Goal: Transaction & Acquisition: Purchase product/service

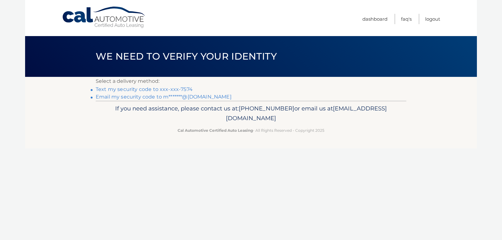
drag, startPoint x: 0, startPoint y: 0, endPoint x: 150, endPoint y: 88, distance: 173.7
click at [150, 88] on link "Text my security code to xxx-xxx-7574" at bounding box center [144, 89] width 97 height 6
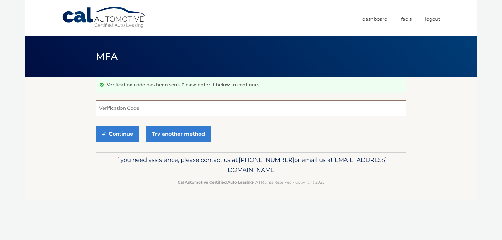
click at [132, 110] on input "Verification Code" at bounding box center [251, 108] width 310 height 16
type input "980464"
click at [127, 136] on button "Continue" at bounding box center [118, 134] width 44 height 16
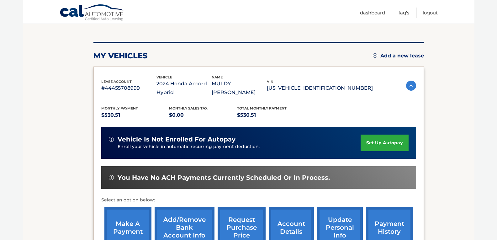
scroll to position [85, 0]
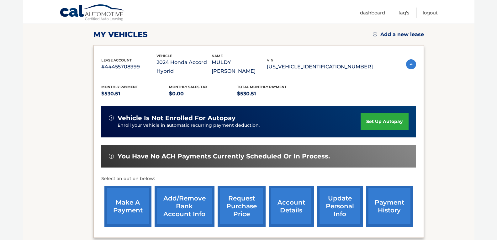
click at [122, 204] on link "make a payment" at bounding box center [127, 206] width 47 height 41
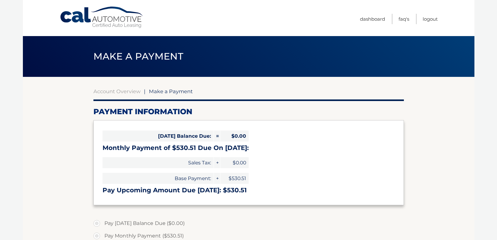
select select "ZjM4YzEzYmItNmZmNi00ZWI4LThiN2ItYzJhMTU5YjRiYzA0"
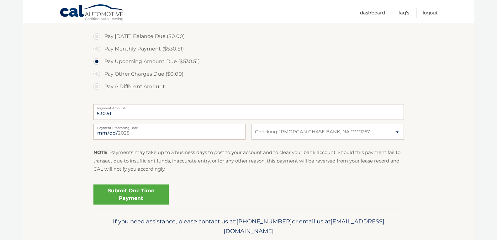
scroll to position [208, 0]
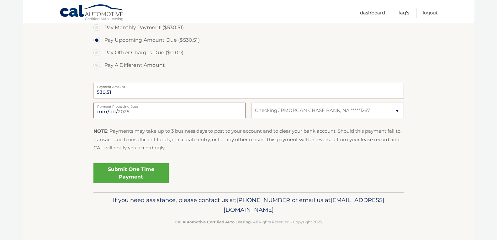
click at [132, 114] on input "2025-10-01" at bounding box center [169, 111] width 152 height 16
type input "2025-10-03"
click at [118, 171] on link "Submit One Time Payment" at bounding box center [130, 173] width 75 height 20
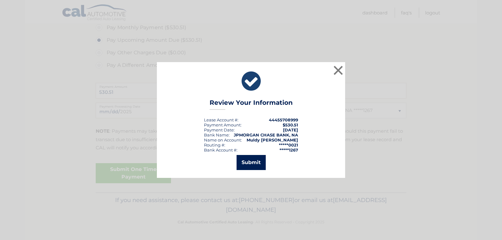
click at [243, 160] on button "Submit" at bounding box center [250, 162] width 29 height 15
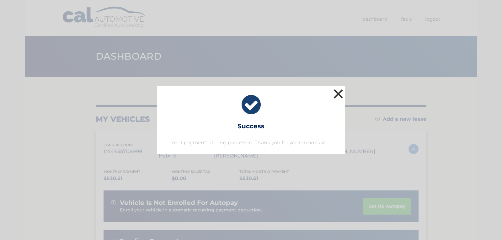
click at [336, 95] on button "×" at bounding box center [338, 93] width 13 height 13
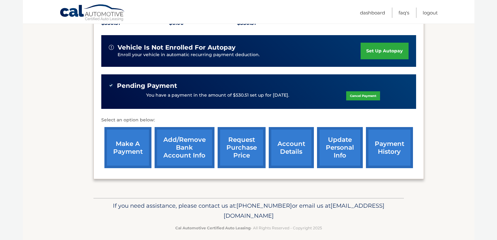
scroll to position [161, 0]
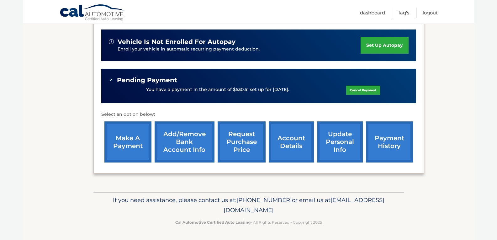
click at [387, 135] on link "payment history" at bounding box center [389, 141] width 47 height 41
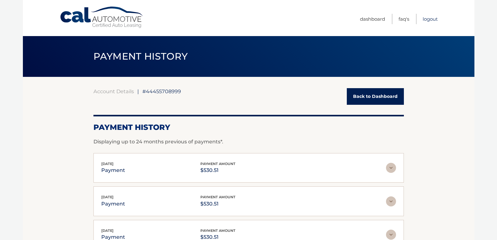
click at [431, 21] on link "Logout" at bounding box center [430, 19] width 15 height 10
